Goal: Find contact information: Find contact information

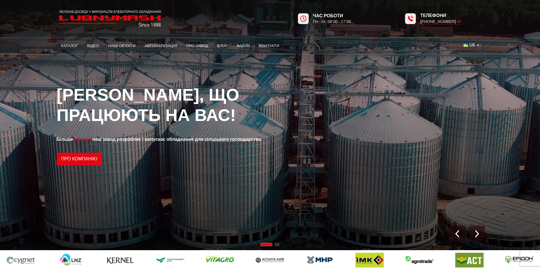
click at [269, 48] on link "Контакти" at bounding box center [269, 46] width 29 height 12
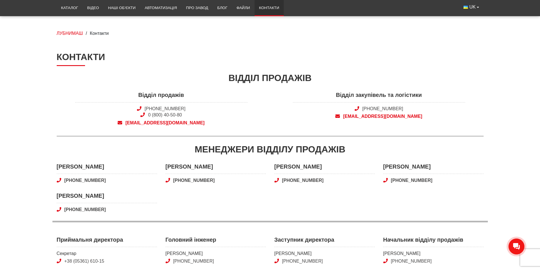
scroll to position [28, 0]
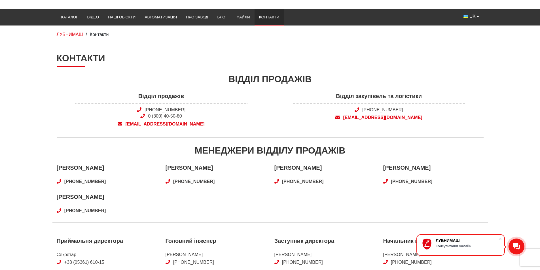
drag, startPoint x: 525, startPoint y: 55, endPoint x: 522, endPoint y: 58, distance: 4.2
drag, startPoint x: 510, startPoint y: 134, endPoint x: 491, endPoint y: 132, distance: 19.4
